Goal: Check status: Check status

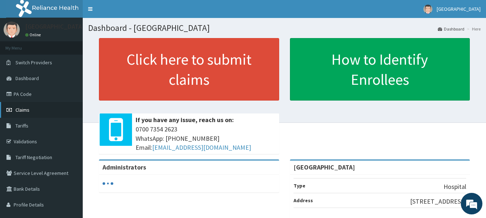
click at [20, 112] on span "Claims" at bounding box center [22, 110] width 14 height 6
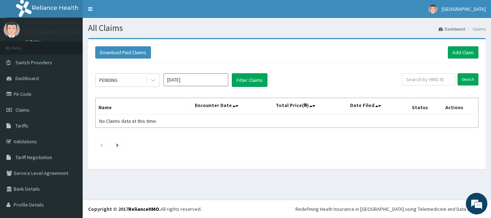
click at [216, 83] on input "[DATE]" at bounding box center [196, 79] width 65 height 13
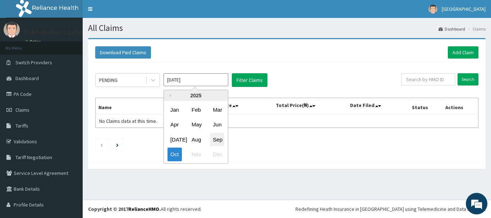
click at [221, 138] on div "Sep" at bounding box center [217, 139] width 14 height 13
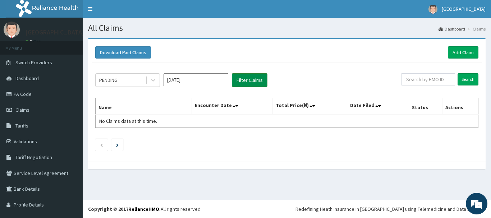
click at [249, 81] on button "Filter Claims" at bounding box center [250, 80] width 36 height 14
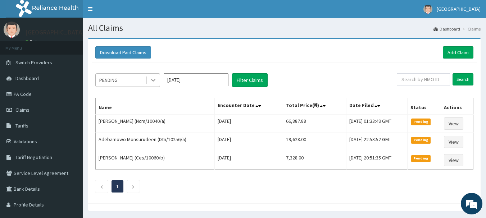
click at [152, 81] on icon at bounding box center [153, 80] width 7 height 7
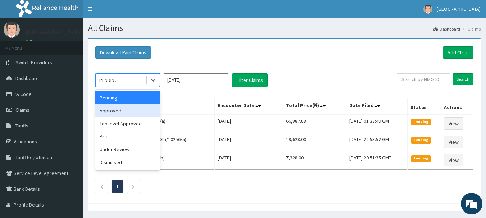
click at [141, 110] on div "Approved" at bounding box center [127, 110] width 65 height 13
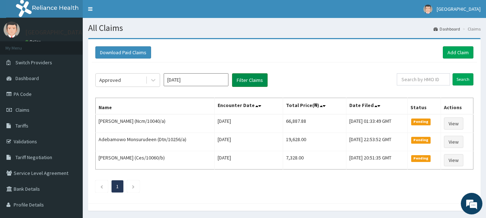
click at [260, 82] on button "Filter Claims" at bounding box center [250, 80] width 36 height 14
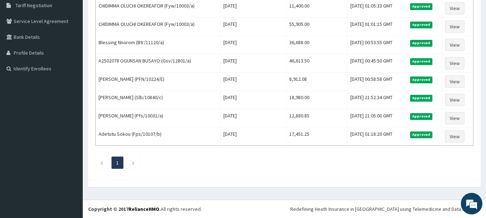
scroll to position [8, 0]
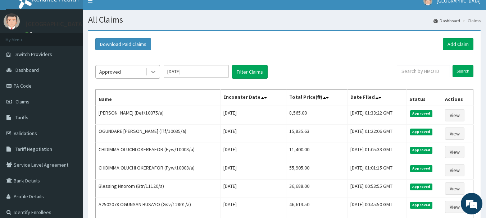
click at [152, 76] on div at bounding box center [153, 71] width 13 height 13
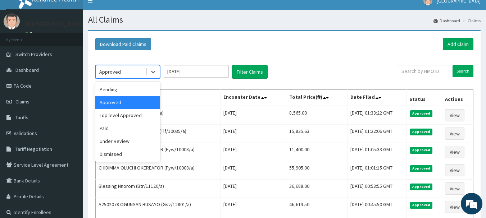
scroll to position [0, 0]
click at [128, 141] on div "Under Review" at bounding box center [127, 141] width 65 height 13
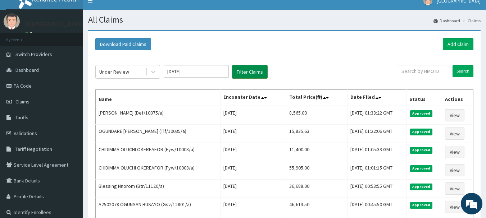
click at [237, 73] on button "Filter Claims" at bounding box center [250, 72] width 36 height 14
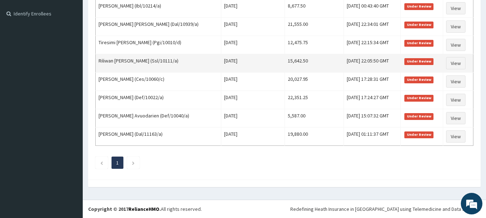
scroll to position [27, 0]
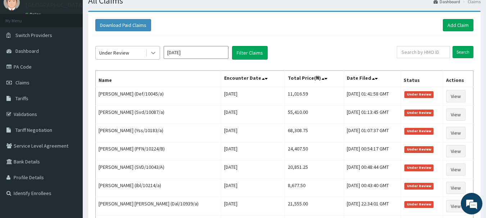
click at [151, 55] on icon at bounding box center [153, 52] width 7 height 7
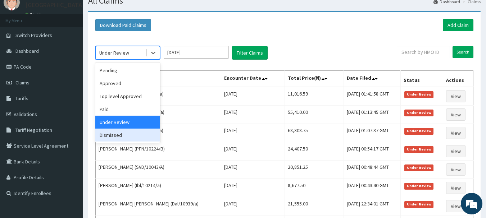
click at [131, 133] on div "Dismissed" at bounding box center [127, 135] width 65 height 13
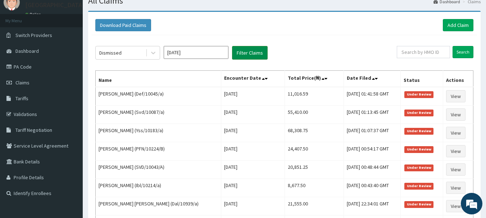
click at [263, 55] on button "Filter Claims" at bounding box center [250, 53] width 36 height 14
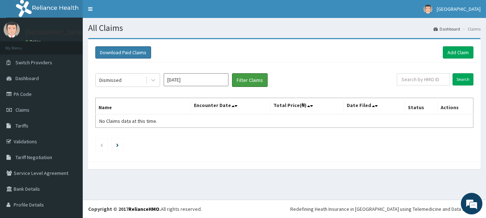
scroll to position [0, 0]
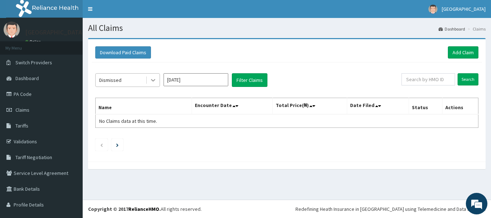
click at [150, 79] on icon at bounding box center [153, 80] width 7 height 7
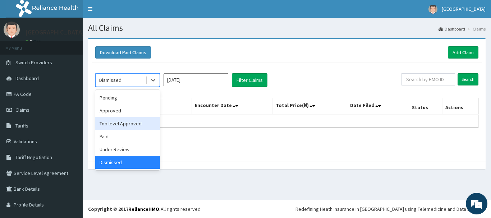
click at [130, 127] on div "Top level Approved" at bounding box center [127, 123] width 65 height 13
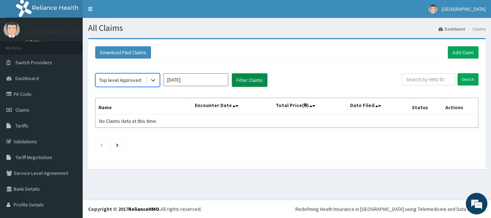
click at [240, 79] on button "Filter Claims" at bounding box center [250, 80] width 36 height 14
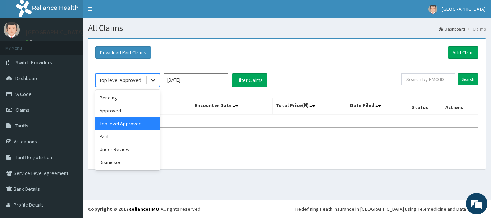
click at [151, 79] on icon at bounding box center [153, 80] width 7 height 7
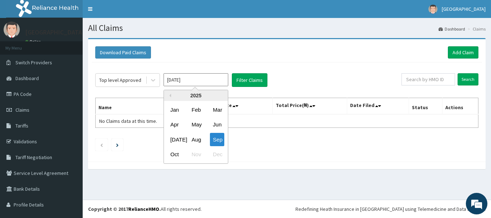
click at [206, 79] on input "[DATE]" at bounding box center [196, 79] width 65 height 13
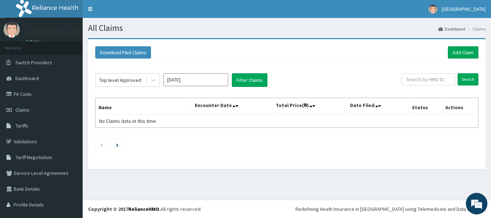
click at [195, 57] on div "Download Paid Claims Add Claim" at bounding box center [286, 52] width 383 height 12
click at [156, 83] on icon at bounding box center [153, 80] width 7 height 7
click at [243, 153] on div "option Top level Approved, selected. Select is focused ,type to refine list, pr…" at bounding box center [287, 111] width 390 height 96
click at [206, 79] on input "[DATE]" at bounding box center [196, 79] width 65 height 13
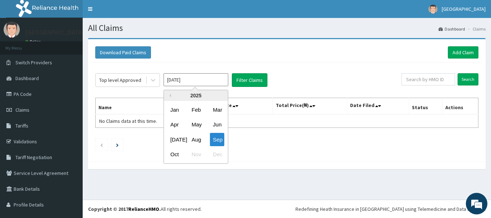
click at [206, 79] on input "[DATE]" at bounding box center [196, 79] width 65 height 13
click at [196, 140] on div "Aug" at bounding box center [196, 139] width 14 height 13
type input "[DATE]"
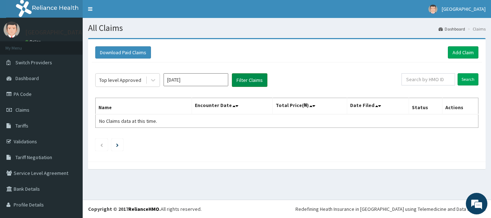
click at [258, 83] on button "Filter Claims" at bounding box center [250, 80] width 36 height 14
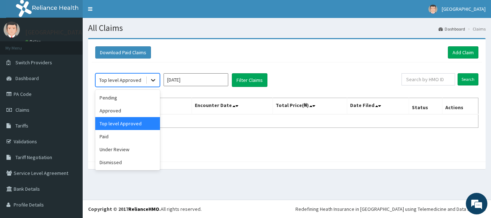
click at [150, 81] on icon at bounding box center [153, 80] width 7 height 7
click at [143, 100] on div "Pending" at bounding box center [127, 97] width 65 height 13
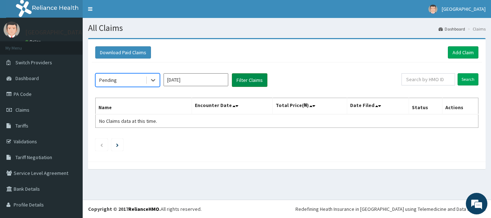
click at [242, 78] on button "Filter Claims" at bounding box center [250, 80] width 36 height 14
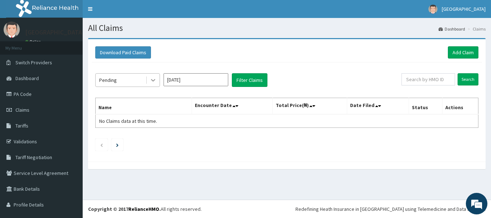
click at [153, 83] on icon at bounding box center [153, 80] width 7 height 7
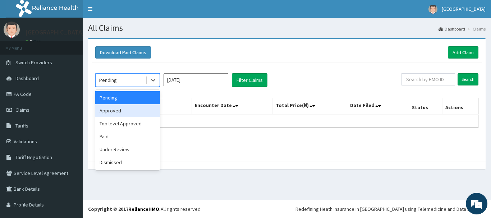
click at [133, 114] on div "Approved" at bounding box center [127, 110] width 65 height 13
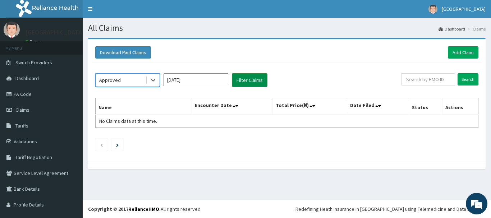
click at [243, 79] on button "Filter Claims" at bounding box center [250, 80] width 36 height 14
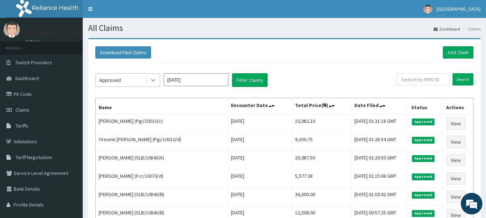
click at [153, 80] on icon at bounding box center [153, 80] width 7 height 7
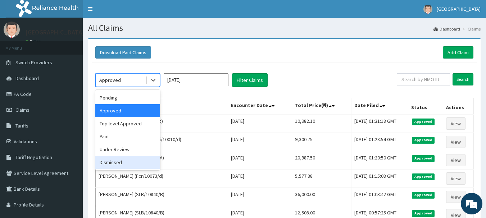
click at [128, 161] on div "Dismissed" at bounding box center [127, 162] width 65 height 13
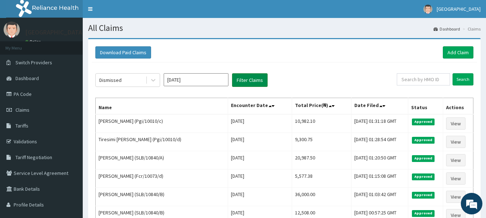
click at [240, 78] on button "Filter Claims" at bounding box center [250, 80] width 36 height 14
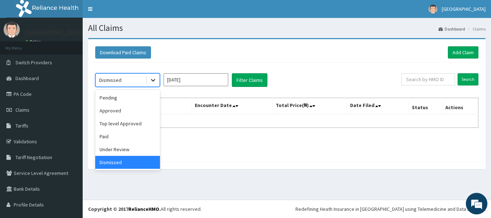
click at [154, 84] on icon at bounding box center [153, 80] width 7 height 7
click at [137, 136] on div "Paid" at bounding box center [127, 136] width 65 height 13
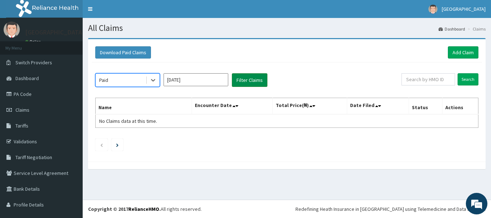
click at [246, 81] on button "Filter Claims" at bounding box center [250, 80] width 36 height 14
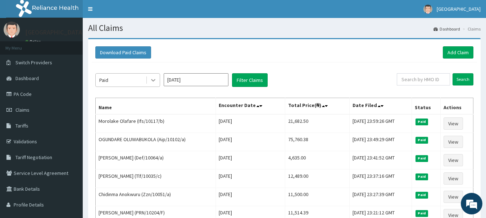
click at [152, 84] on icon at bounding box center [153, 80] width 7 height 7
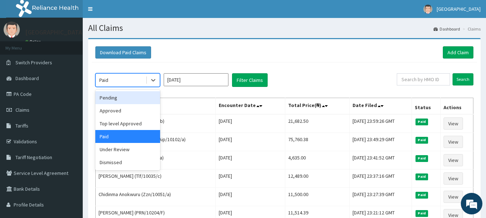
click at [133, 101] on div "Pending" at bounding box center [127, 97] width 65 height 13
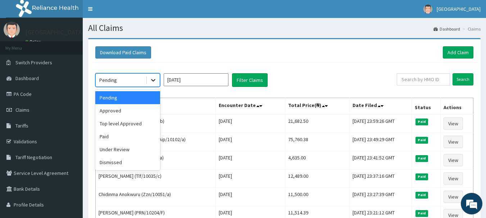
click at [153, 81] on icon at bounding box center [153, 80] width 4 height 3
click at [127, 123] on div "Top level Approved" at bounding box center [127, 123] width 65 height 13
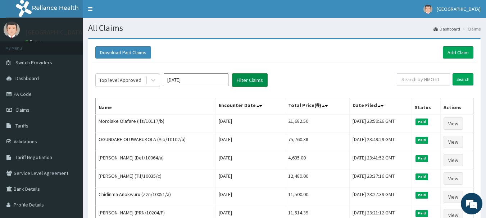
click at [248, 78] on button "Filter Claims" at bounding box center [250, 80] width 36 height 14
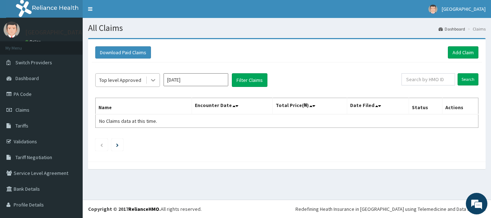
click at [152, 80] on icon at bounding box center [153, 80] width 4 height 3
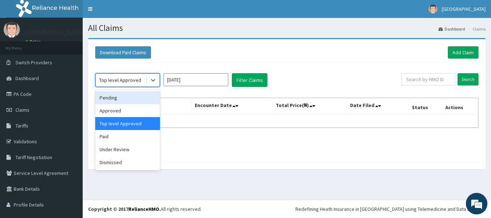
click at [138, 102] on div "Pending" at bounding box center [127, 97] width 65 height 13
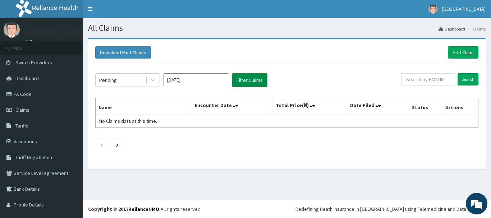
click at [258, 74] on button "Filter Claims" at bounding box center [250, 80] width 36 height 14
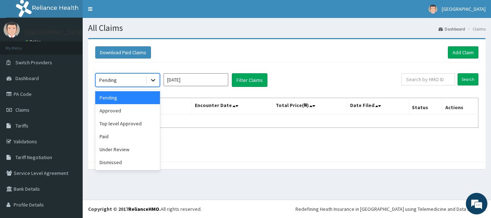
click at [155, 83] on icon at bounding box center [153, 80] width 7 height 7
click at [142, 110] on div "Approved" at bounding box center [127, 110] width 65 height 13
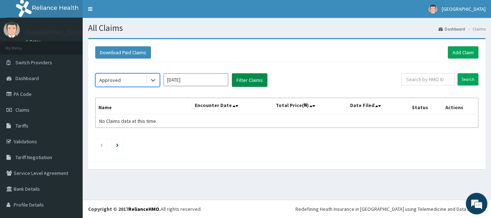
click at [251, 84] on button "Filter Claims" at bounding box center [250, 80] width 36 height 14
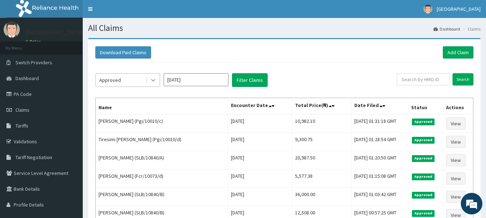
click at [153, 81] on icon at bounding box center [153, 80] width 4 height 3
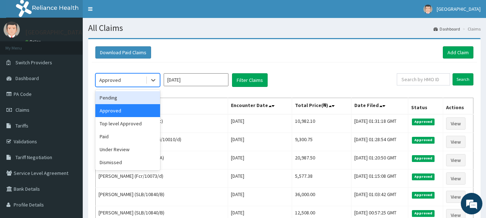
click at [282, 45] on div "Download Paid Claims Add Claim" at bounding box center [284, 53] width 385 height 20
